Goal: Check status: Check status

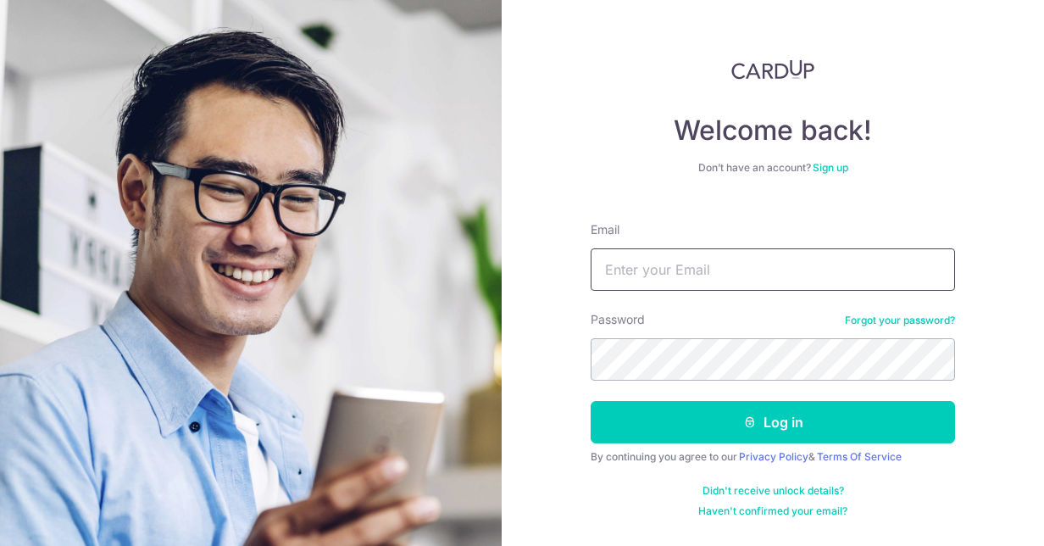
click at [715, 284] on input "Email" at bounding box center [773, 269] width 364 height 42
type input "[EMAIL_ADDRESS][DOMAIN_NAME]"
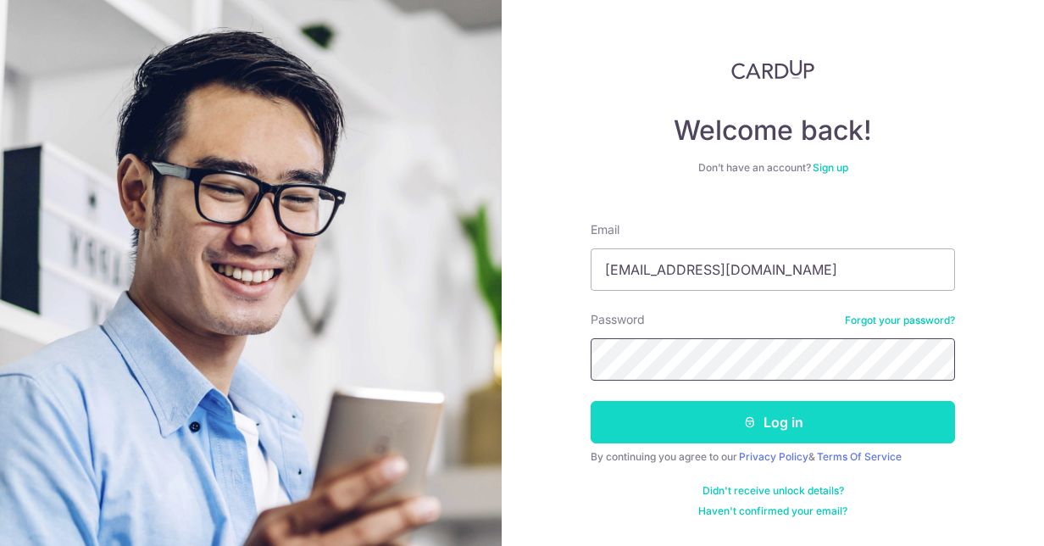
click at [591, 401] on button "Log in" at bounding box center [773, 422] width 364 height 42
click at [779, 412] on button "Log in" at bounding box center [773, 422] width 364 height 42
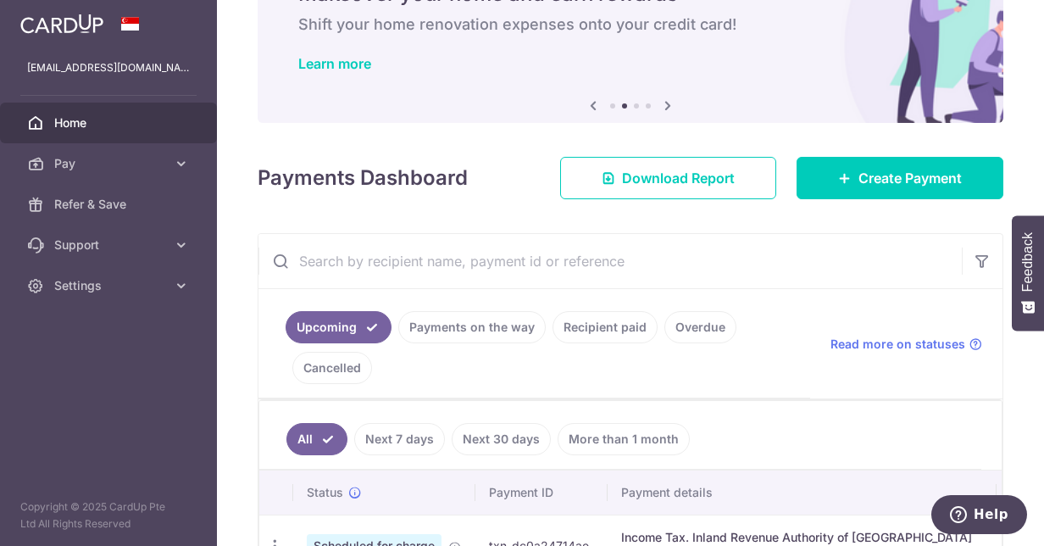
scroll to position [170, 0]
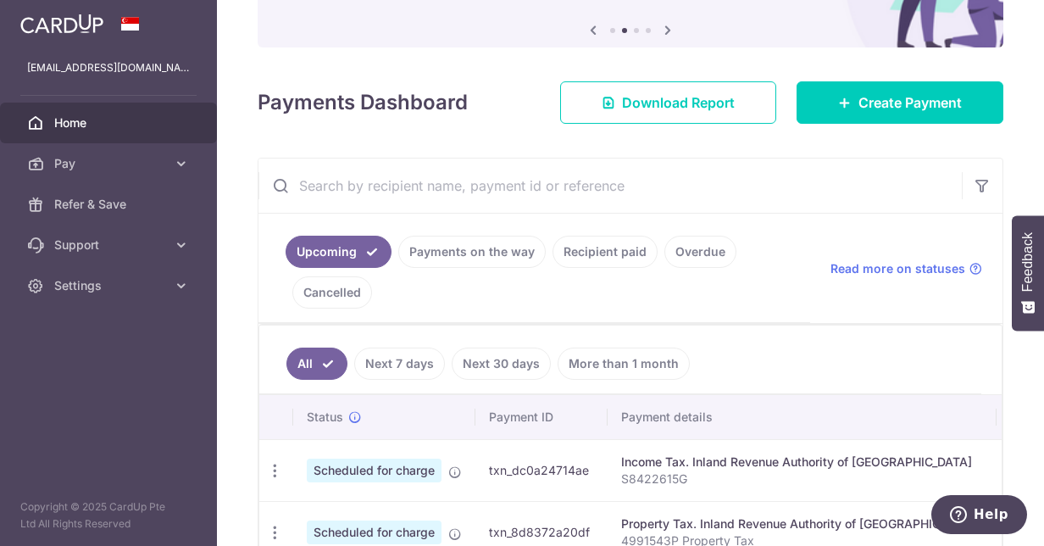
click at [595, 264] on link "Recipient paid" at bounding box center [605, 252] width 105 height 32
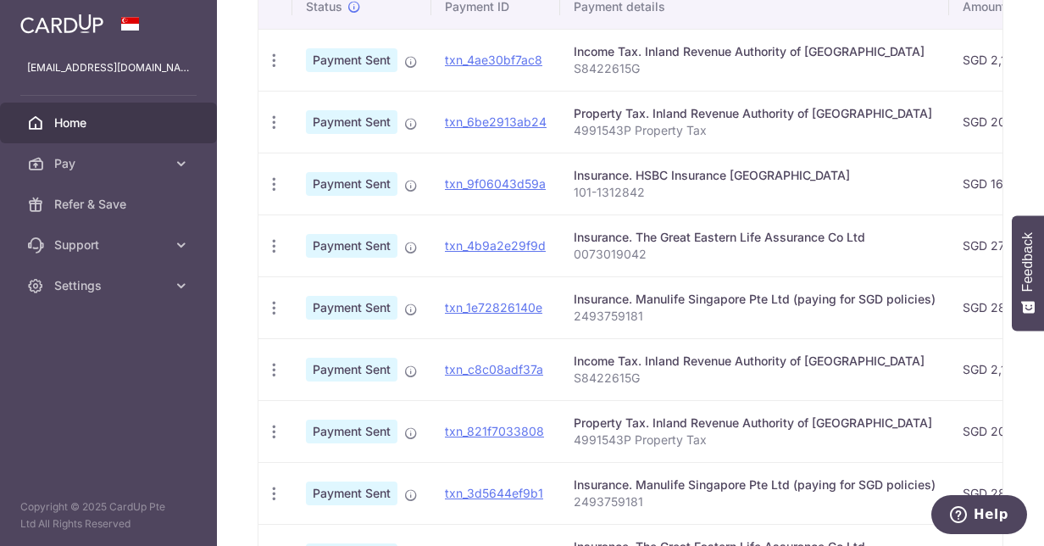
scroll to position [339, 0]
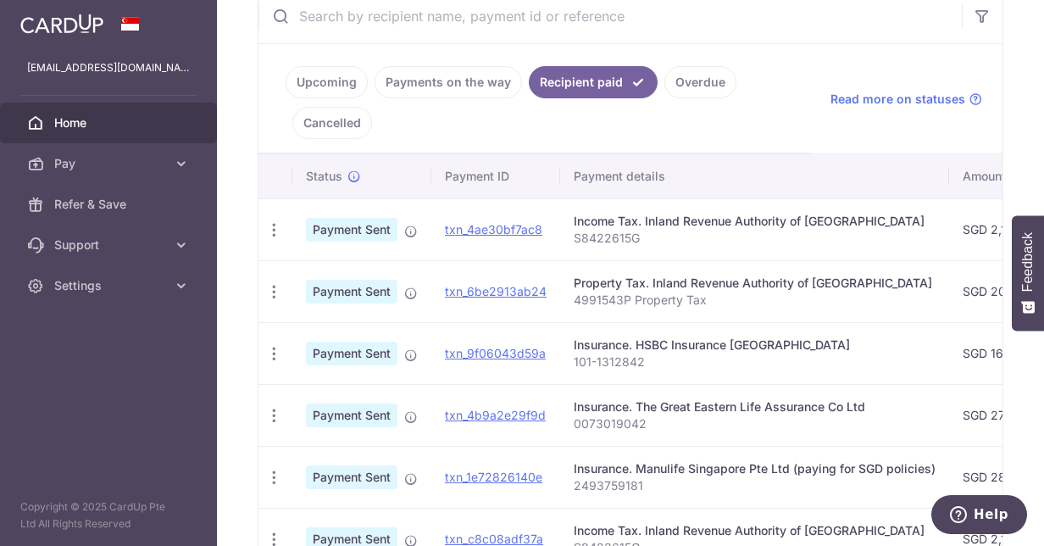
click at [714, 342] on div "Insurance. HSBC Insurance Singapore" at bounding box center [755, 344] width 362 height 17
click at [388, 349] on span "Payment Sent" at bounding box center [352, 354] width 92 height 24
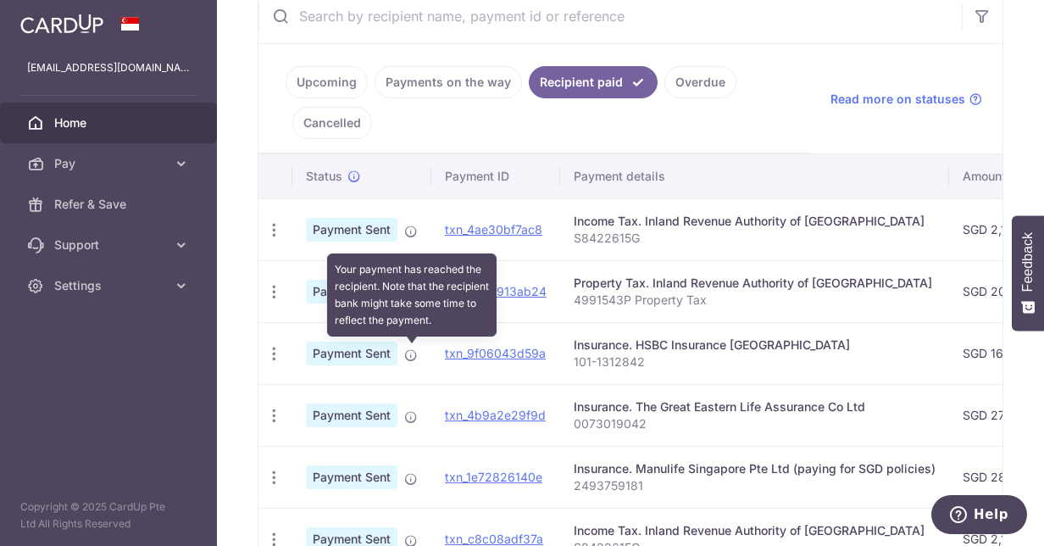
click at [414, 353] on icon at bounding box center [411, 355] width 14 height 14
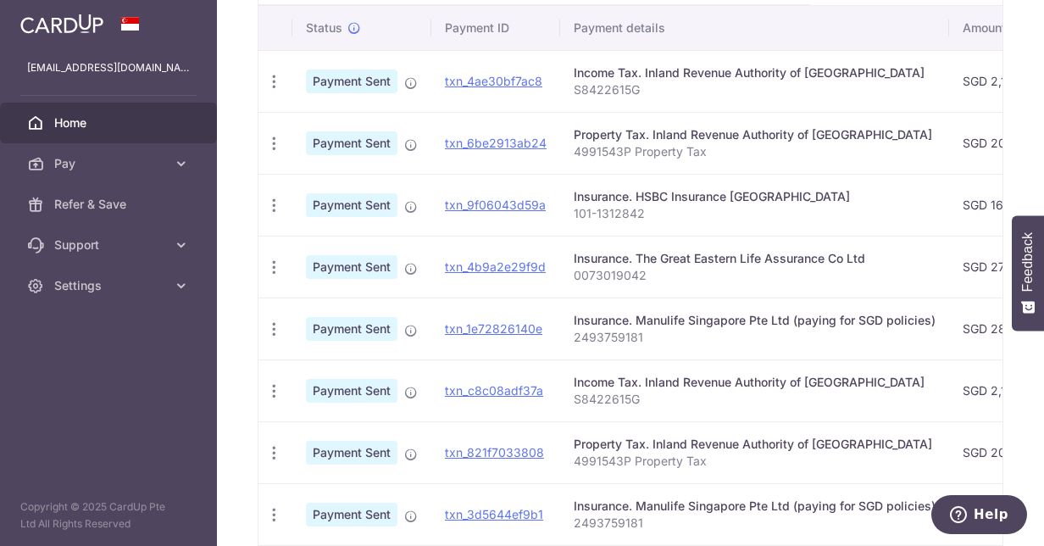
scroll to position [402, 0]
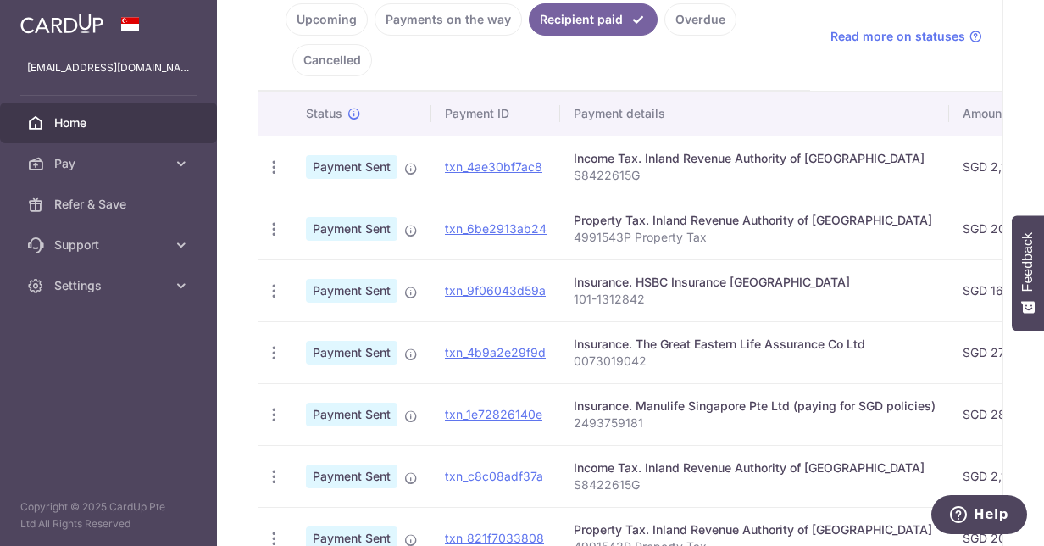
click at [705, 307] on p "101-1312842" at bounding box center [755, 299] width 362 height 17
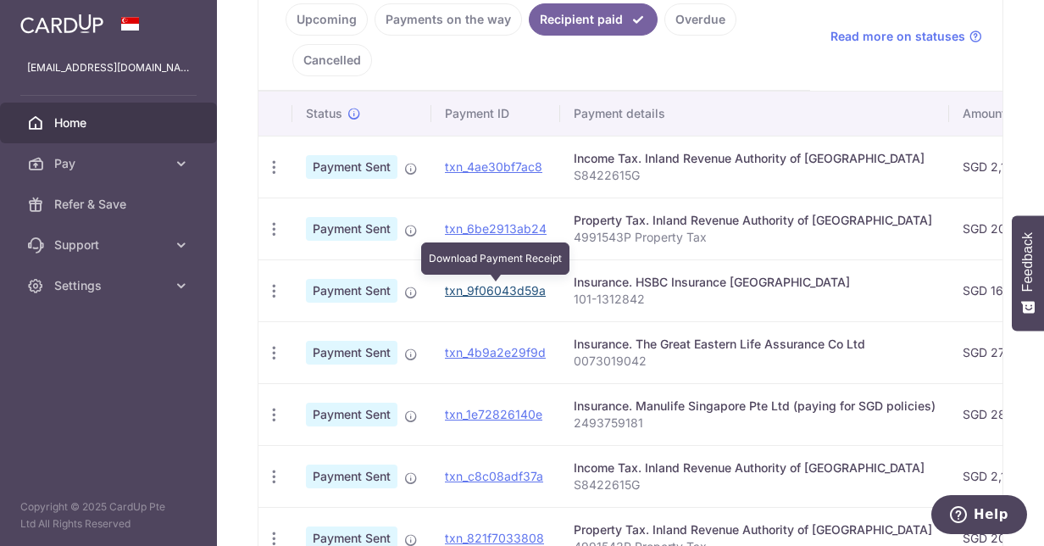
click at [524, 292] on link "txn_9f06043d59a" at bounding box center [495, 290] width 101 height 14
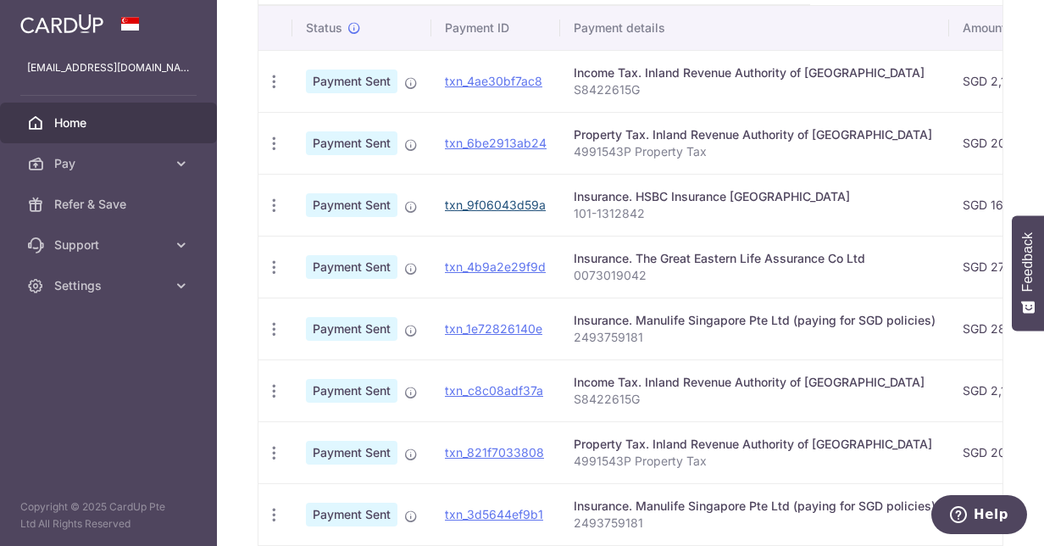
scroll to position [657, 0]
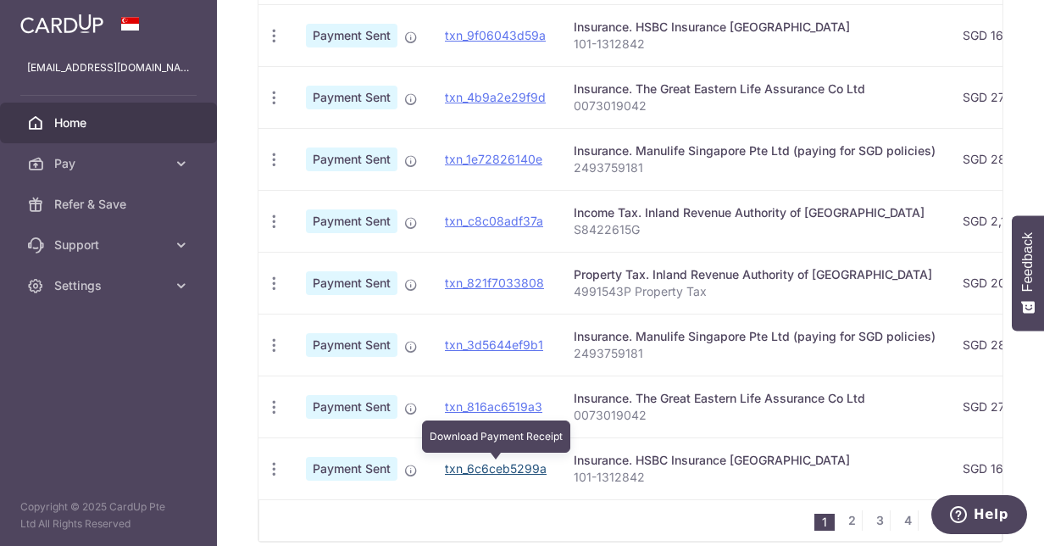
click at [510, 466] on link "txn_6c6ceb5299a" at bounding box center [496, 468] width 102 height 14
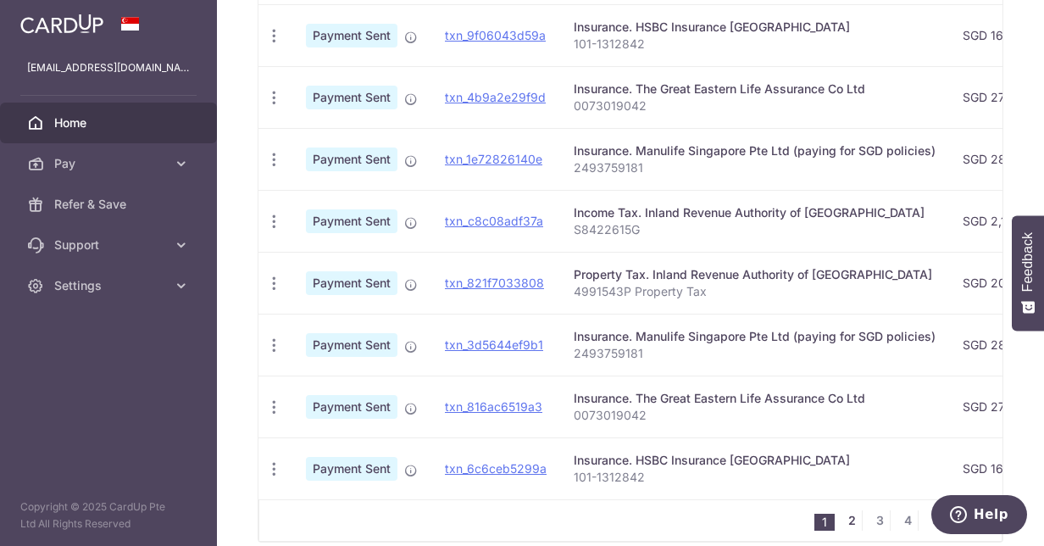
click at [842, 526] on link "2" at bounding box center [852, 520] width 20 height 20
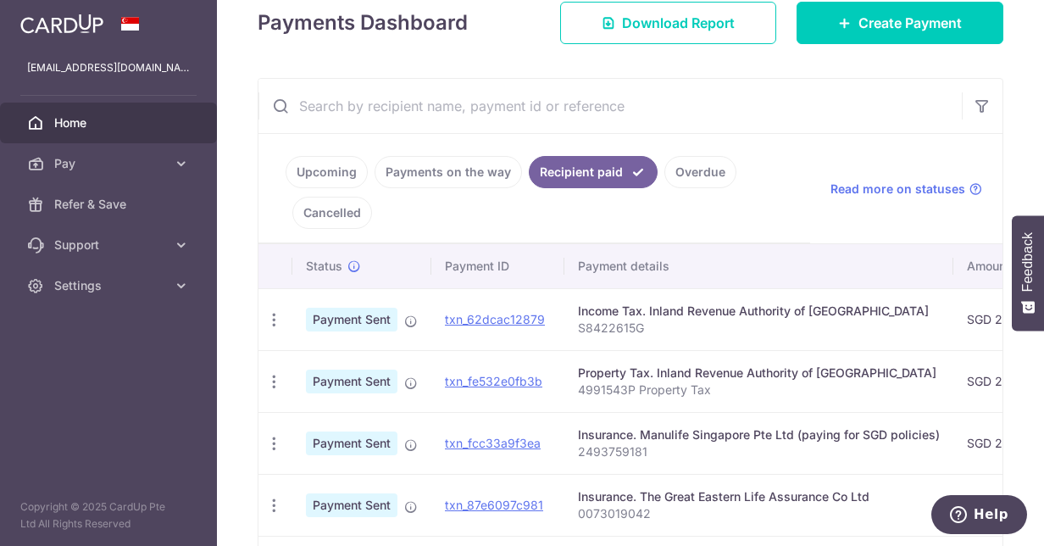
scroll to position [419, 0]
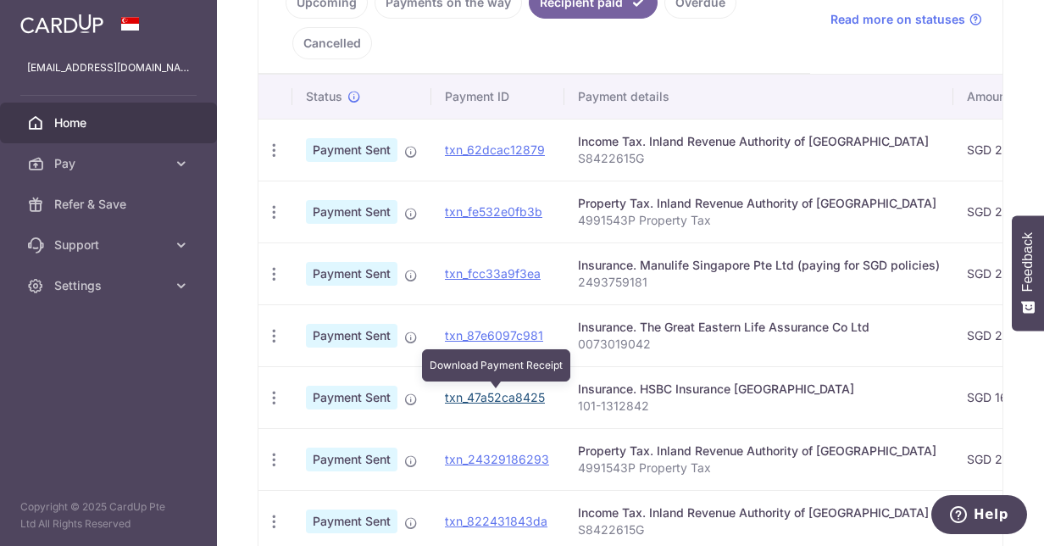
click at [506, 393] on link "txn_47a52ca8425" at bounding box center [495, 397] width 100 height 14
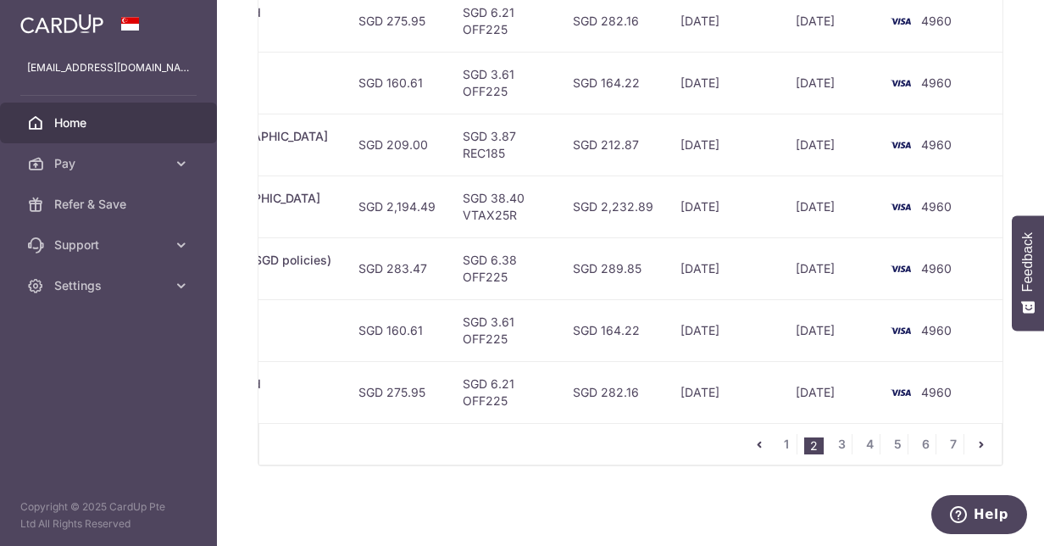
scroll to position [0, 0]
